Goal: Navigation & Orientation: Understand site structure

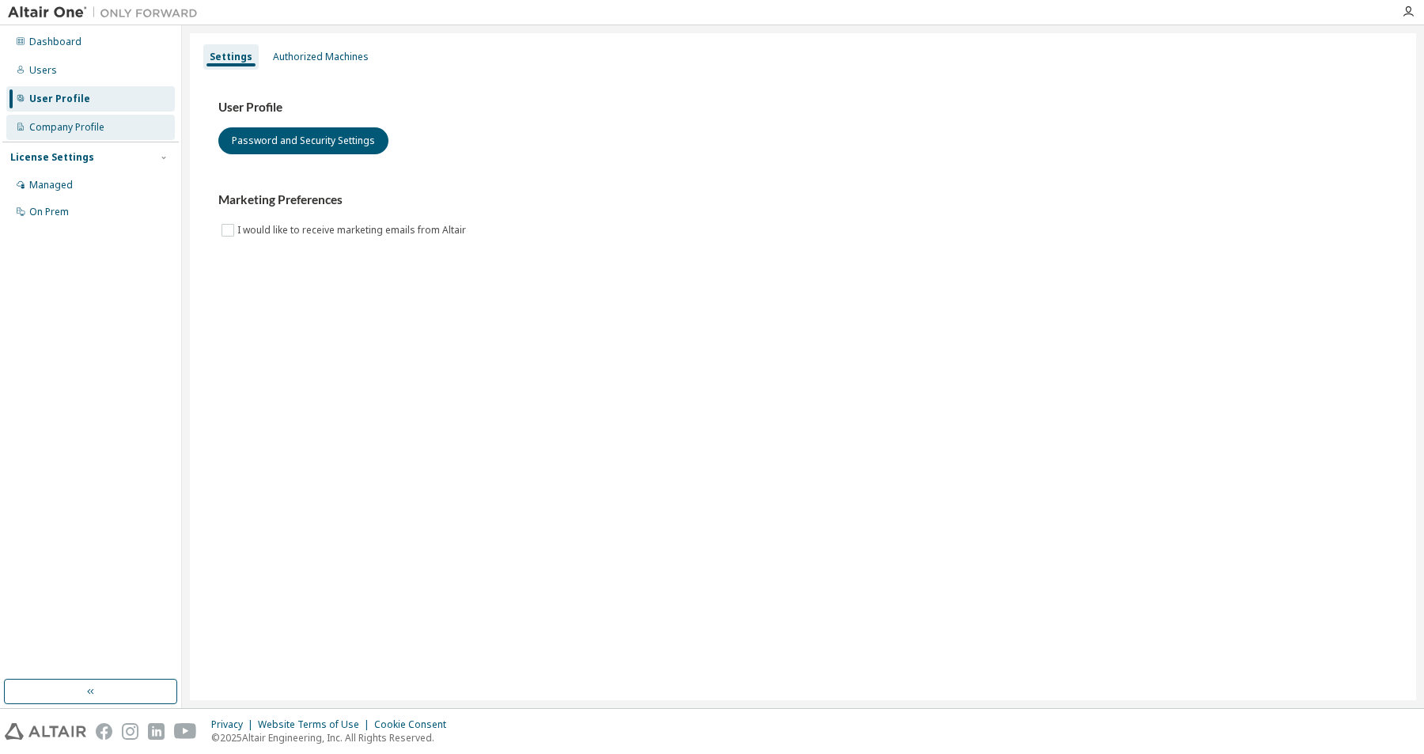
click at [49, 131] on div "Company Profile" at bounding box center [66, 127] width 75 height 13
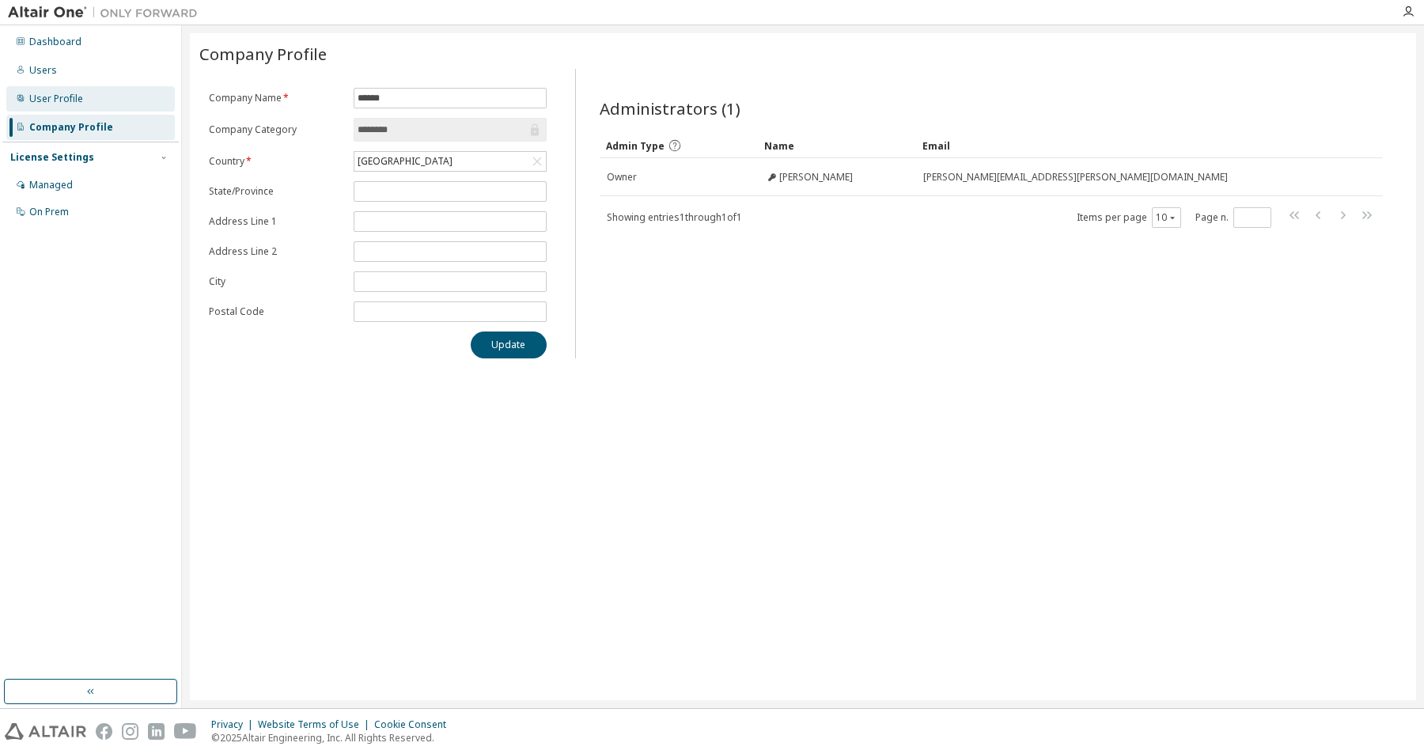
click at [48, 100] on div "User Profile" at bounding box center [56, 99] width 54 height 13
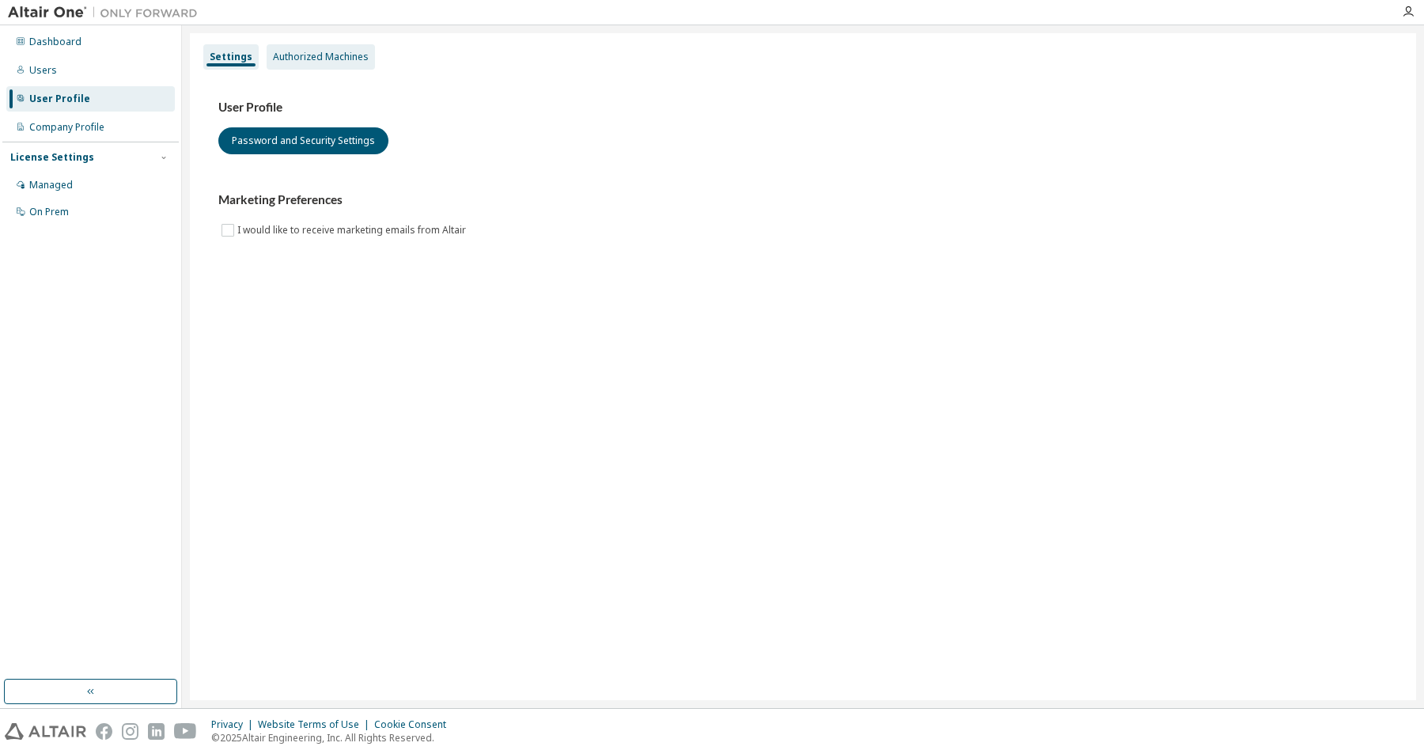
click at [282, 64] on div "Authorized Machines" at bounding box center [321, 56] width 108 height 25
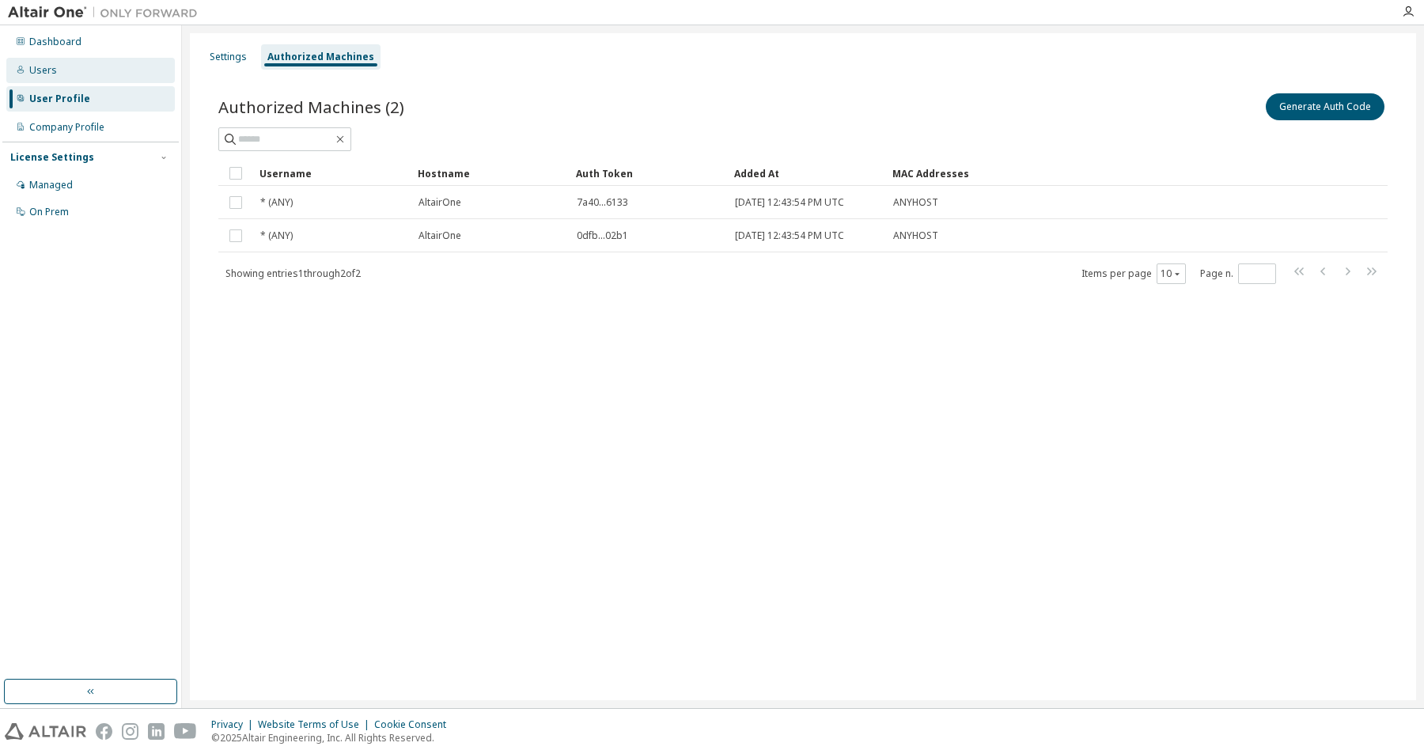
click at [29, 68] on div "Users" at bounding box center [43, 70] width 28 height 13
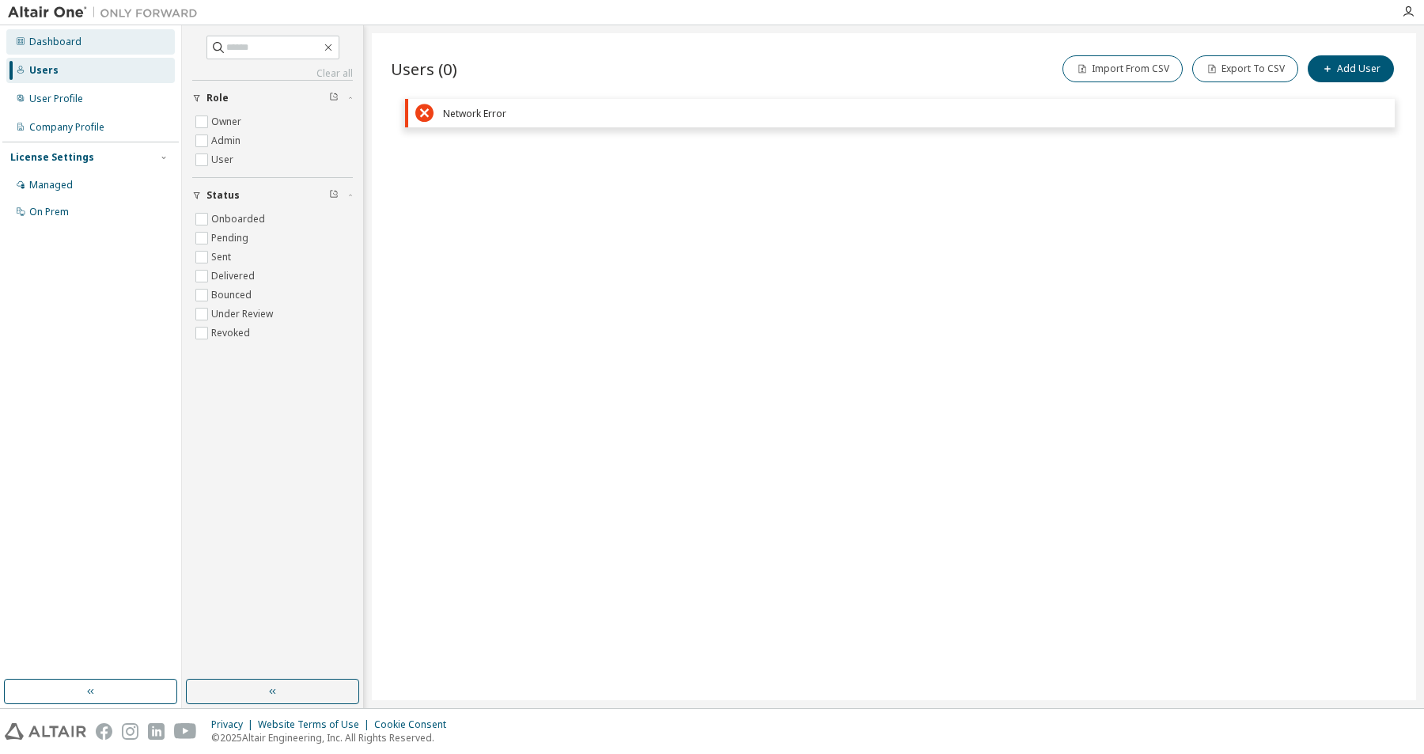
click at [52, 44] on div "Dashboard" at bounding box center [55, 42] width 52 height 13
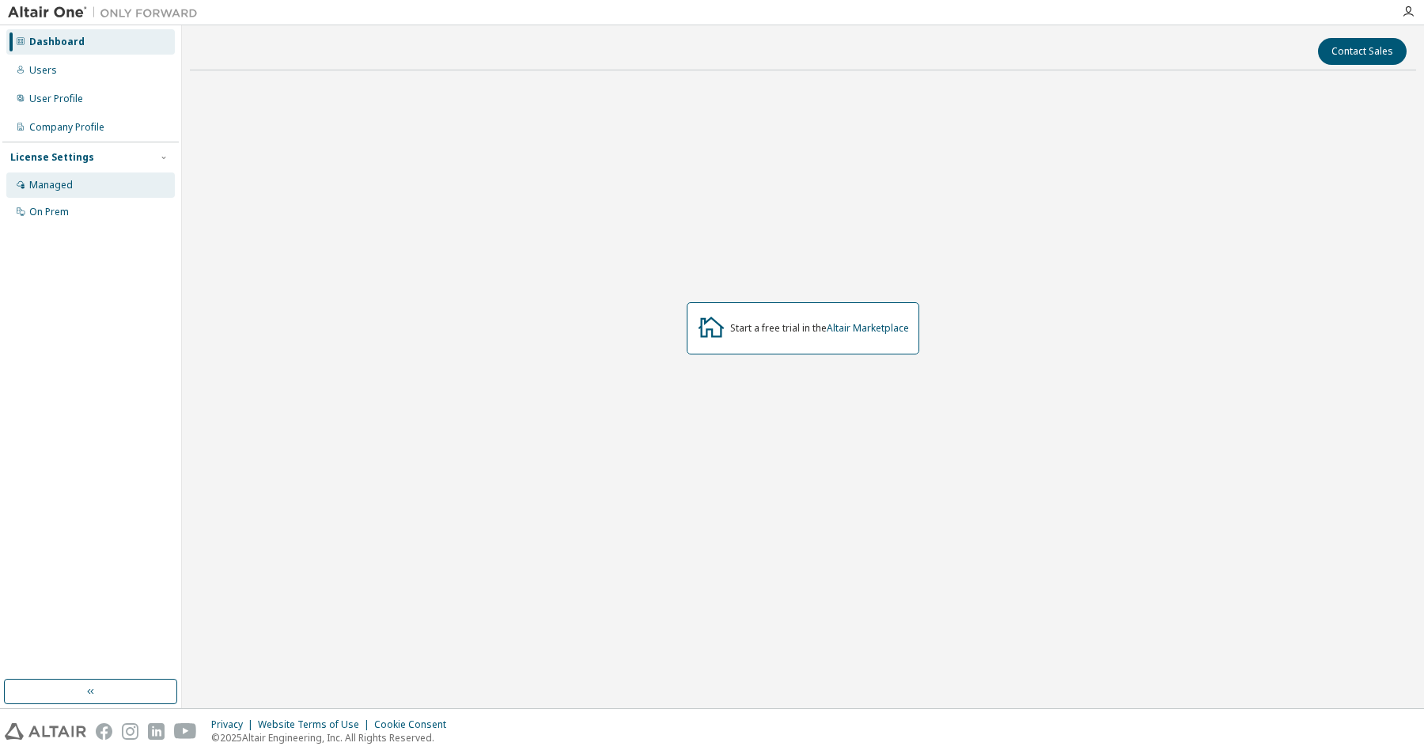
click at [41, 187] on div "Managed" at bounding box center [51, 185] width 44 height 13
